Goal: Check status: Check status

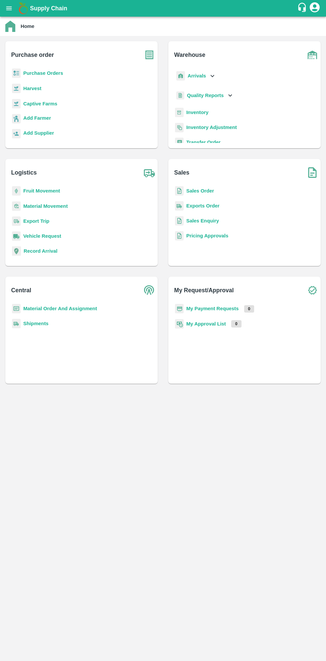
click at [12, 8] on icon "open drawer" at bounding box center [9, 8] width 6 height 4
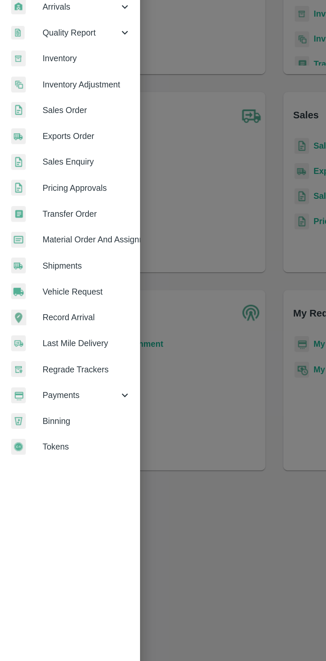
click at [48, 339] on span "Payments" at bounding box center [47, 339] width 45 height 7
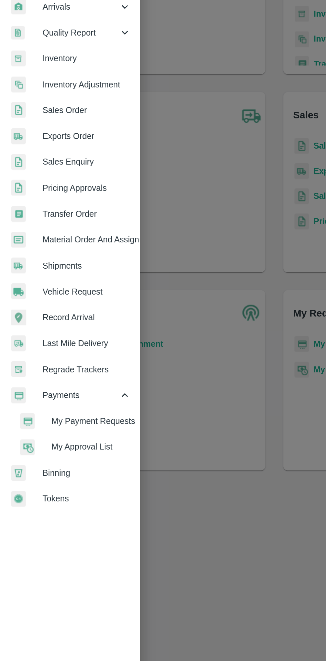
click at [63, 353] on span "My Payment Requests" at bounding box center [54, 354] width 47 height 7
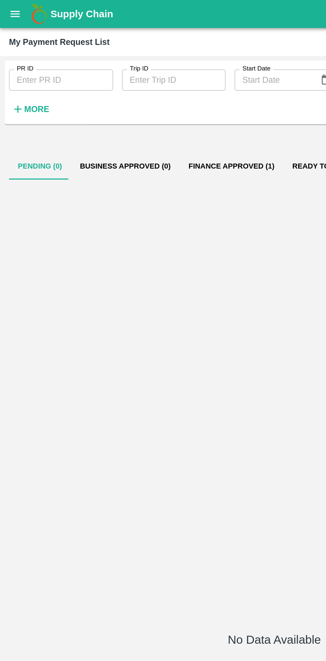
click at [136, 98] on button "Finance Approved (1)" at bounding box center [138, 99] width 62 height 16
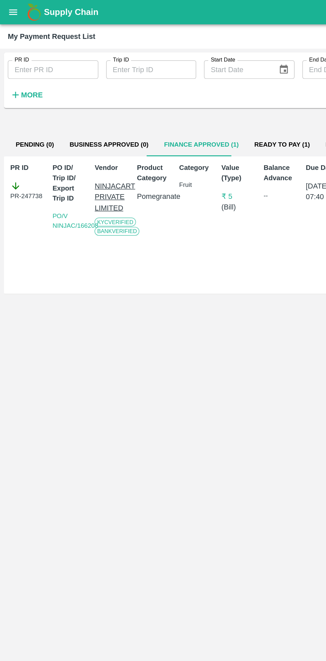
scroll to position [0, 2]
